Goal: Task Accomplishment & Management: Complete application form

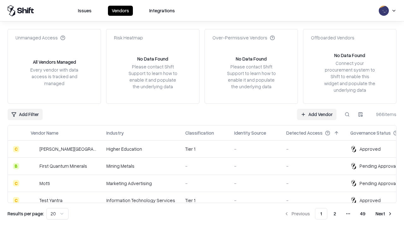
click at [316, 114] on link "Add Vendor" at bounding box center [316, 114] width 39 height 11
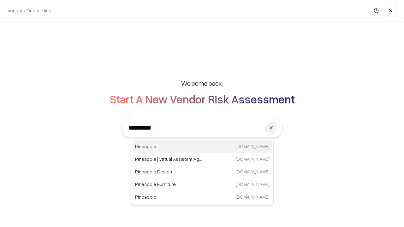
click at [202, 147] on div "Pineapple [DOMAIN_NAME]" at bounding box center [202, 146] width 139 height 13
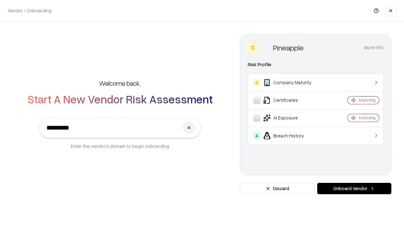
type input "*********"
click at [354, 189] on button "Onboard Vendor" at bounding box center [354, 188] width 74 height 11
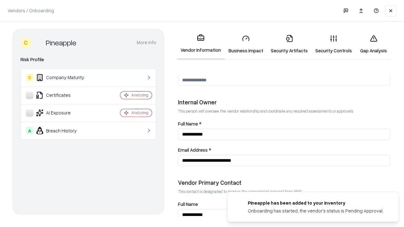
scroll to position [327, 0]
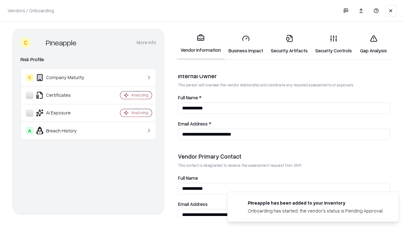
click at [246, 44] on link "Business Impact" at bounding box center [246, 44] width 42 height 29
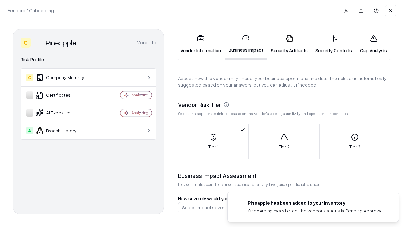
click at [289, 44] on link "Security Artifacts" at bounding box center [289, 44] width 44 height 29
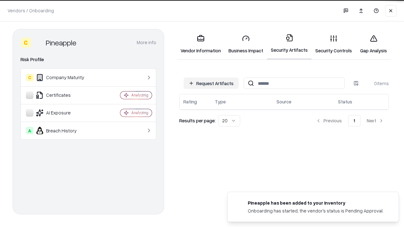
click at [211, 83] on button "Request Artifacts" at bounding box center [211, 83] width 55 height 11
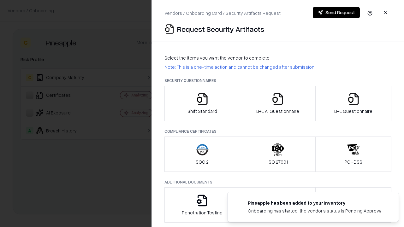
click at [202, 103] on icon "button" at bounding box center [202, 99] width 13 height 13
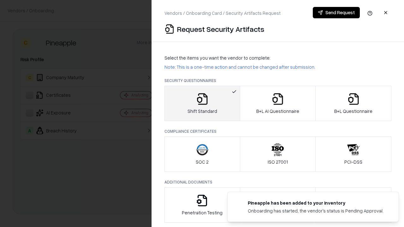
click at [336, 13] on button "Send Request" at bounding box center [336, 12] width 47 height 11
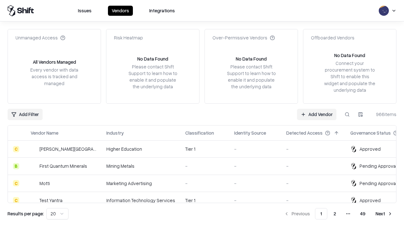
click at [347, 114] on button at bounding box center [346, 114] width 11 height 11
type input "*********"
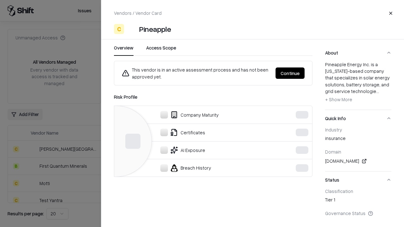
scroll to position [87, 0]
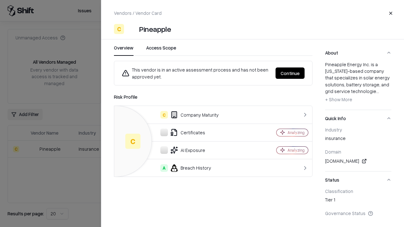
click at [290, 73] on button "Continue" at bounding box center [289, 73] width 29 height 11
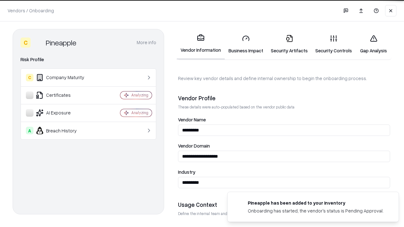
click at [289, 44] on link "Security Artifacts" at bounding box center [289, 44] width 44 height 29
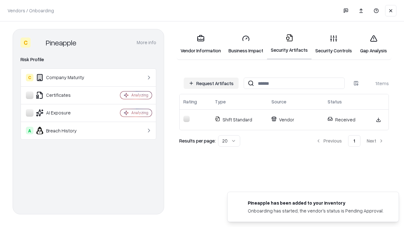
click at [373, 44] on link "Gap Analysis" at bounding box center [374, 44] width 36 height 29
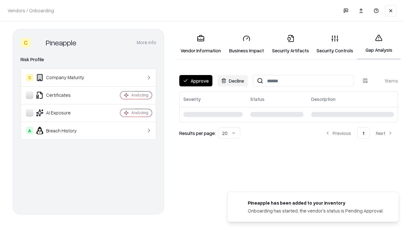
click at [196, 81] on button "Approve" at bounding box center [195, 80] width 33 height 11
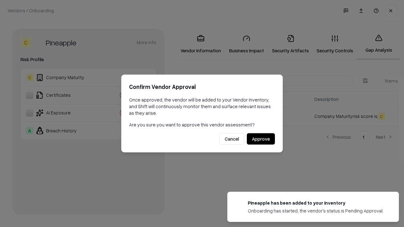
click at [261, 139] on button "Approve" at bounding box center [261, 138] width 28 height 11
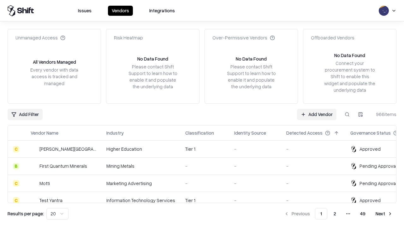
type input "*********"
click at [316, 114] on link "Add Vendor" at bounding box center [316, 114] width 39 height 11
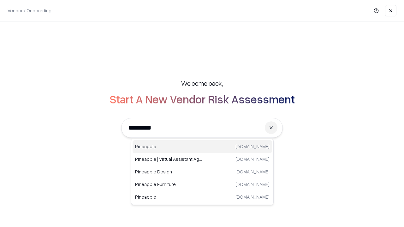
click at [202, 147] on div "Pineapple [DOMAIN_NAME]" at bounding box center [202, 146] width 139 height 13
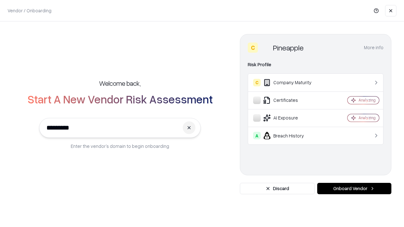
type input "*********"
click at [354, 189] on button "Onboard Vendor" at bounding box center [354, 188] width 74 height 11
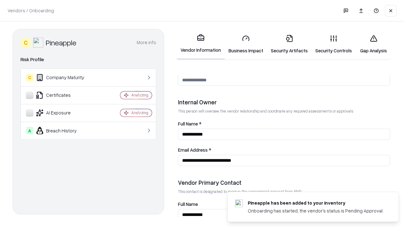
scroll to position [327, 0]
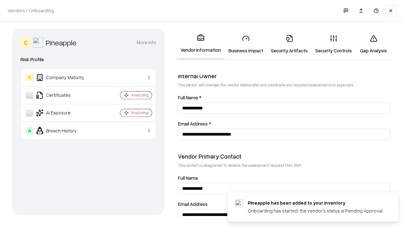
click at [373, 44] on link "Gap Analysis" at bounding box center [374, 44] width 36 height 29
